Goal: Navigation & Orientation: Go to known website

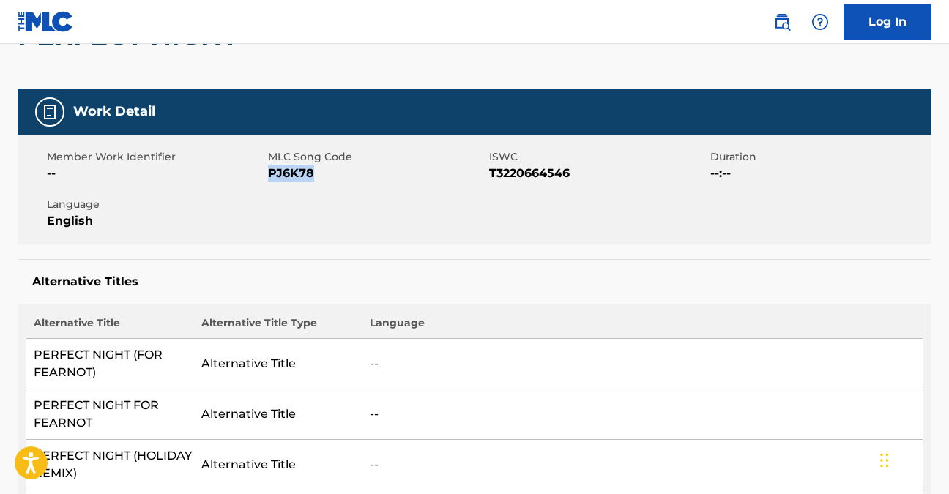
scroll to position [30, 0]
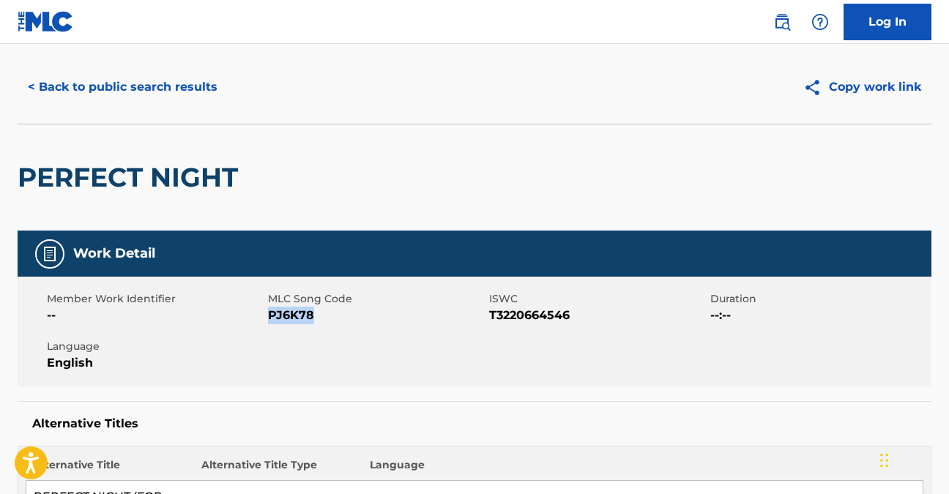
click at [887, 33] on link "Log In" at bounding box center [887, 22] width 88 height 37
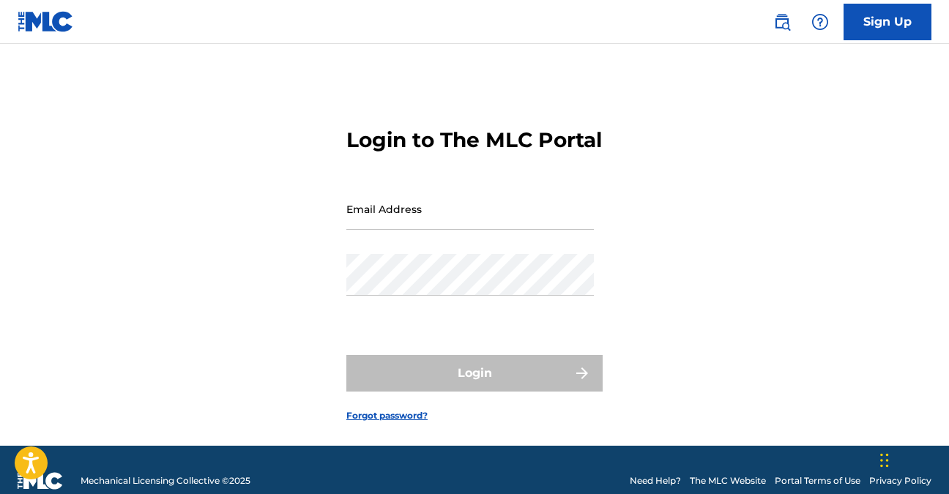
type input "[PERSON_NAME][EMAIL_ADDRESS][PERSON_NAME][DOMAIN_NAME]"
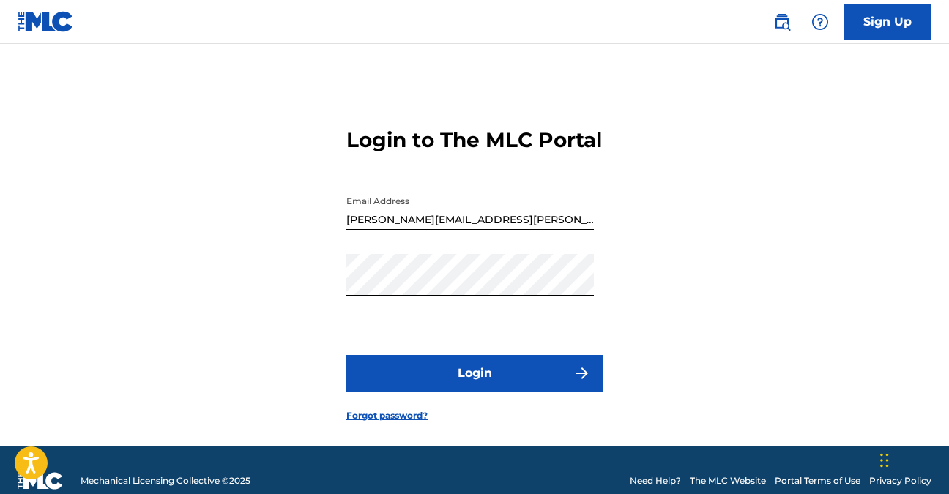
click at [507, 392] on button "Login" at bounding box center [474, 373] width 256 height 37
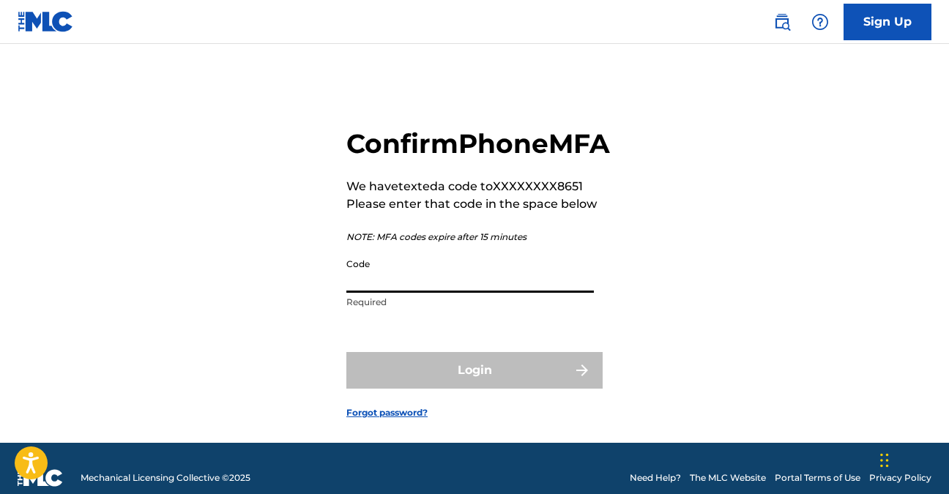
click at [440, 293] on input "Code" at bounding box center [469, 272] width 247 height 42
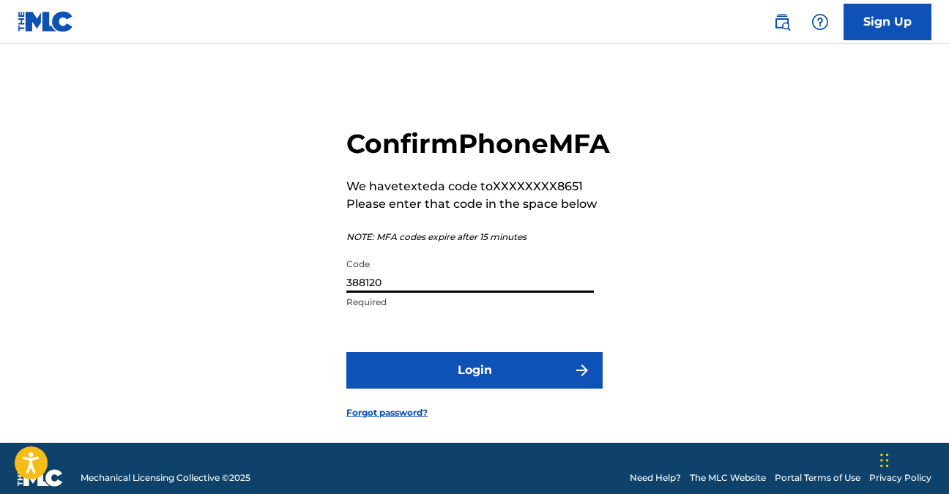
type input "388120"
click at [428, 389] on button "Login" at bounding box center [474, 370] width 256 height 37
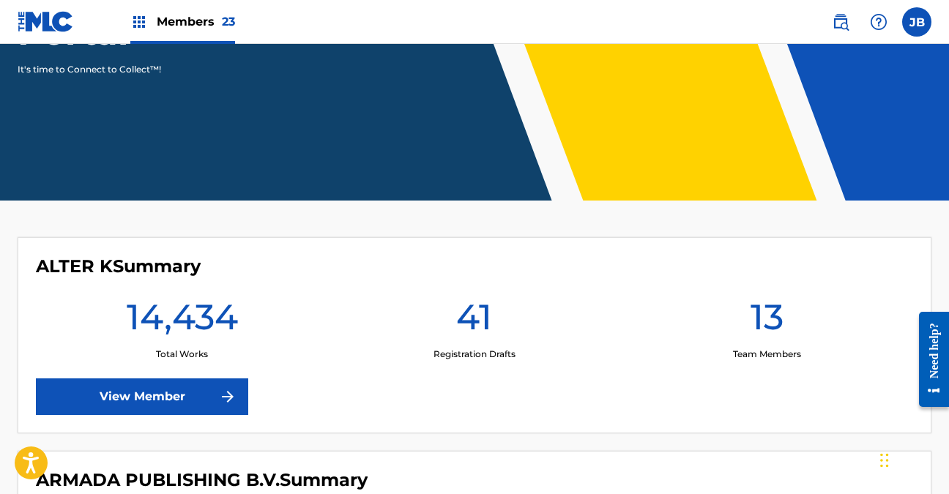
scroll to position [137, 0]
